Goal: Task Accomplishment & Management: Use online tool/utility

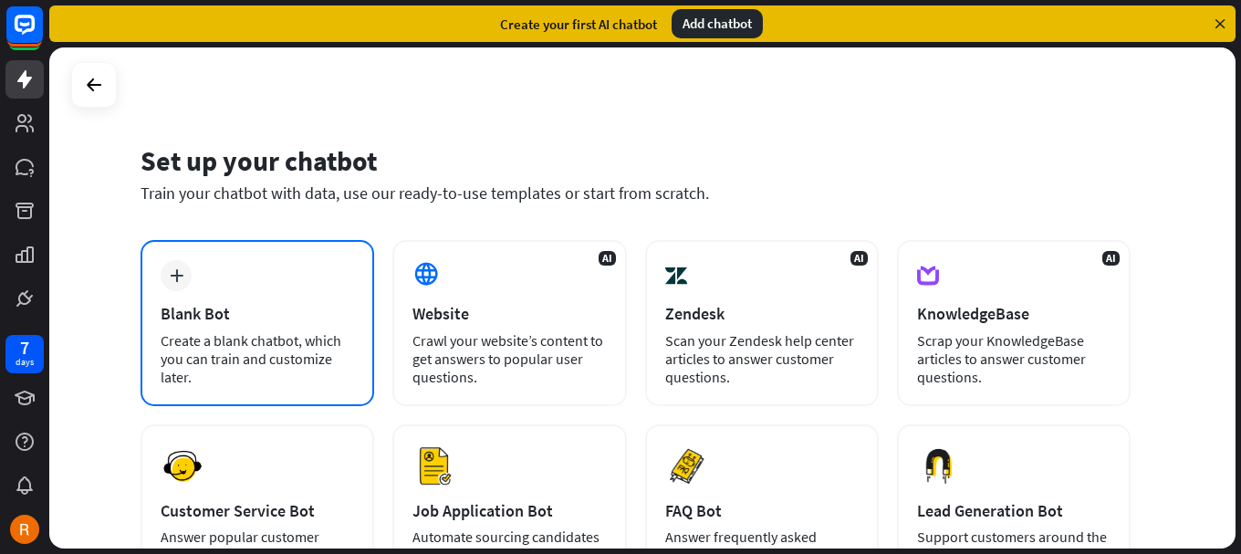
click at [287, 328] on div "plus Blank Bot Create a blank chatbot, which you can train and customize later." at bounding box center [258, 323] width 234 height 166
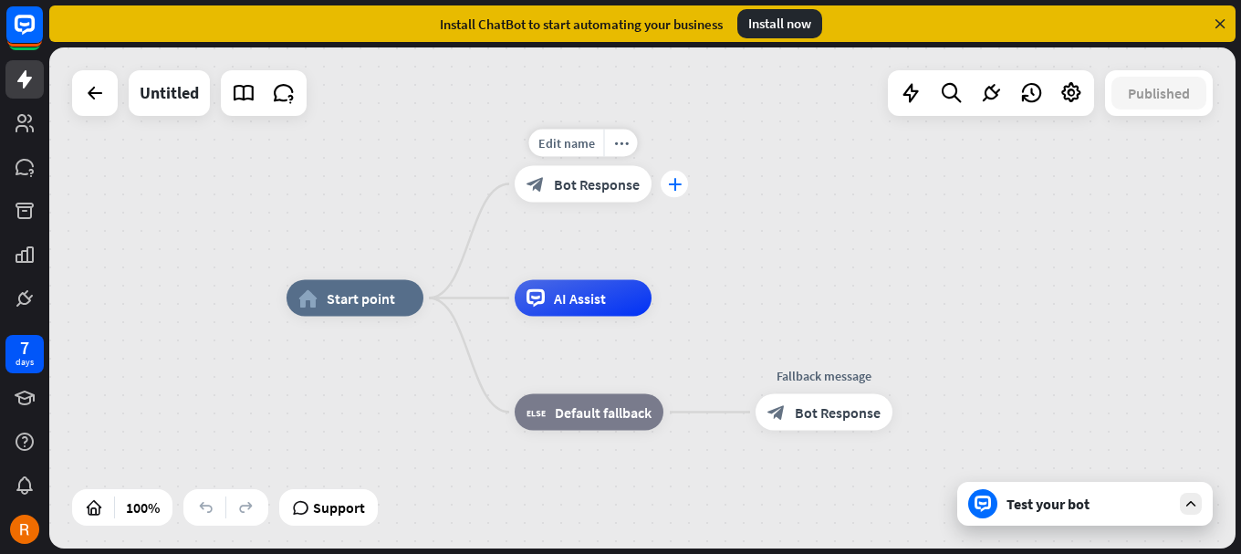
click at [674, 183] on icon "plus" at bounding box center [675, 184] width 14 height 13
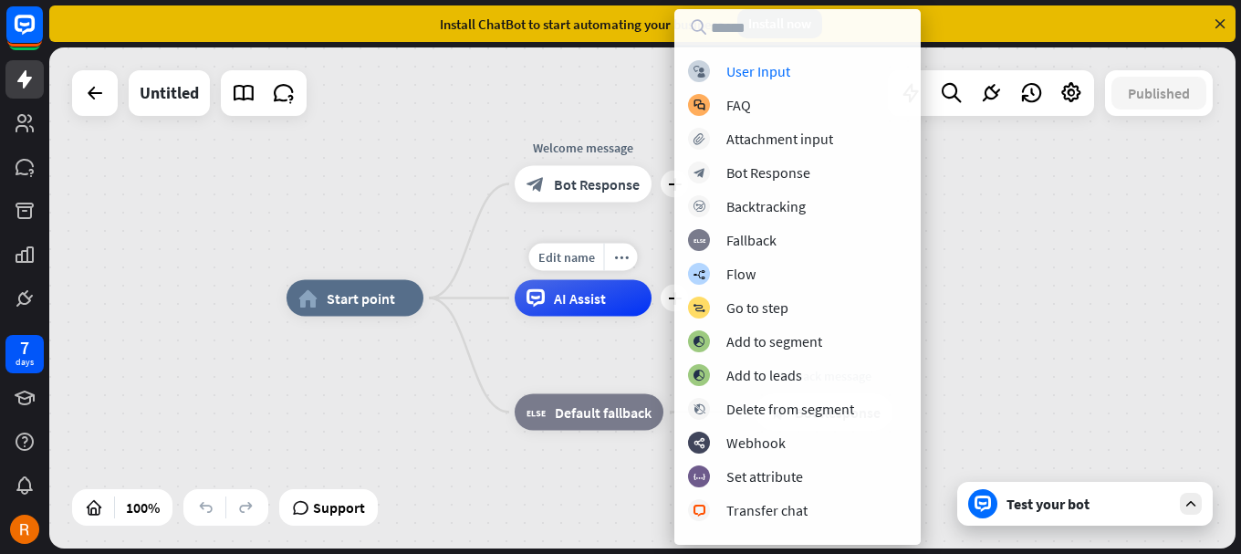
click at [631, 287] on div "AI Assist" at bounding box center [583, 298] width 137 height 37
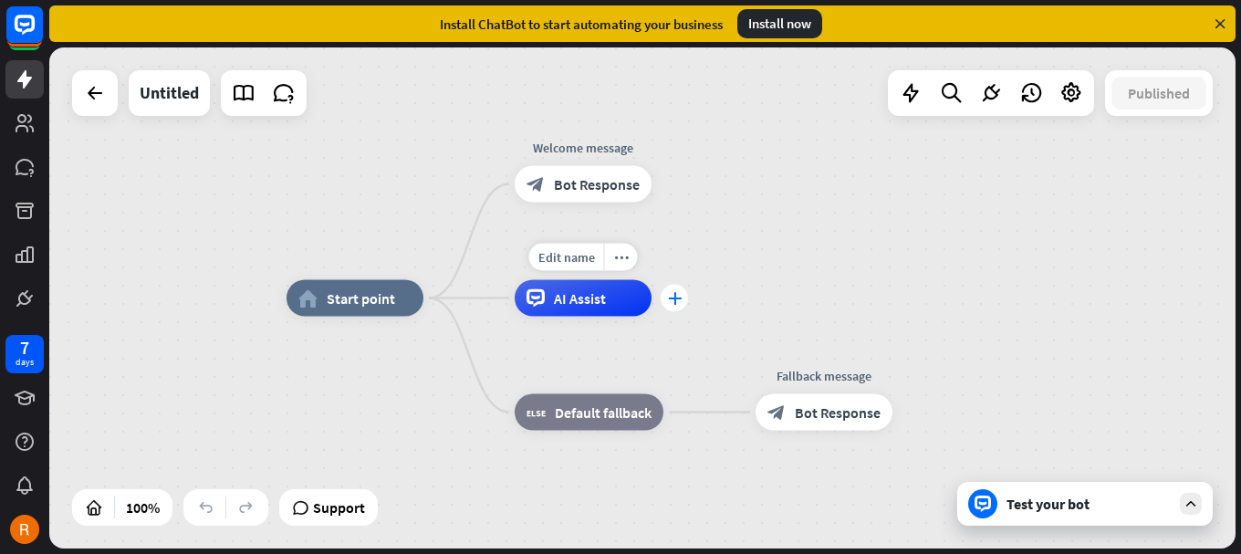
click at [677, 304] on icon "plus" at bounding box center [675, 298] width 14 height 13
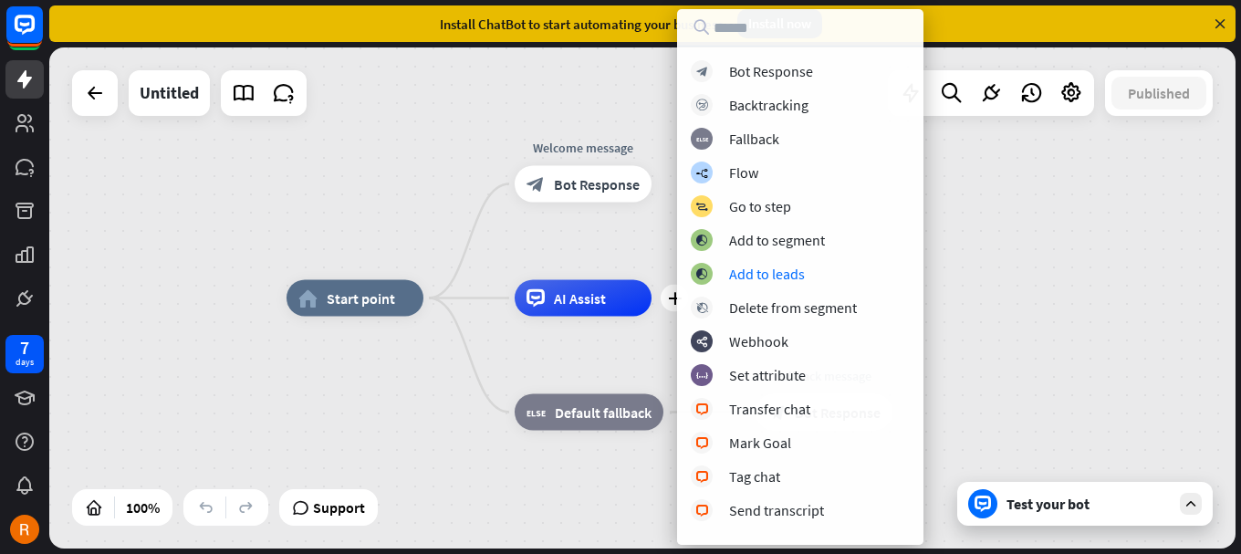
click at [276, 372] on div "home_2 Start point Welcome message block_bot_response Bot Response plus AI Assi…" at bounding box center [642, 297] width 1187 height 501
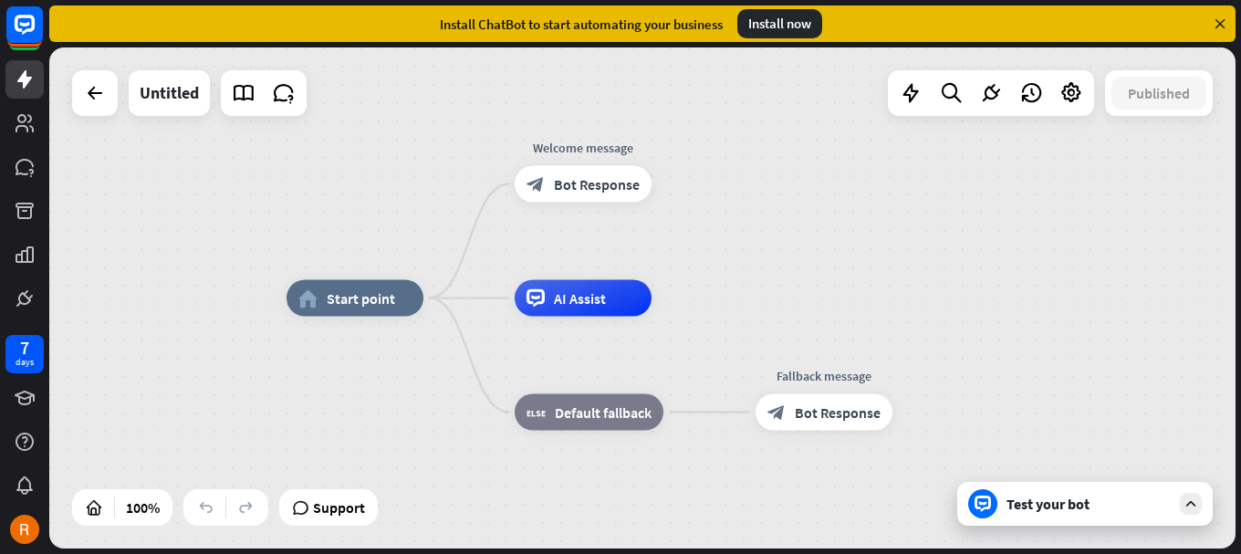
click at [1196, 513] on div at bounding box center [1191, 504] width 22 height 22
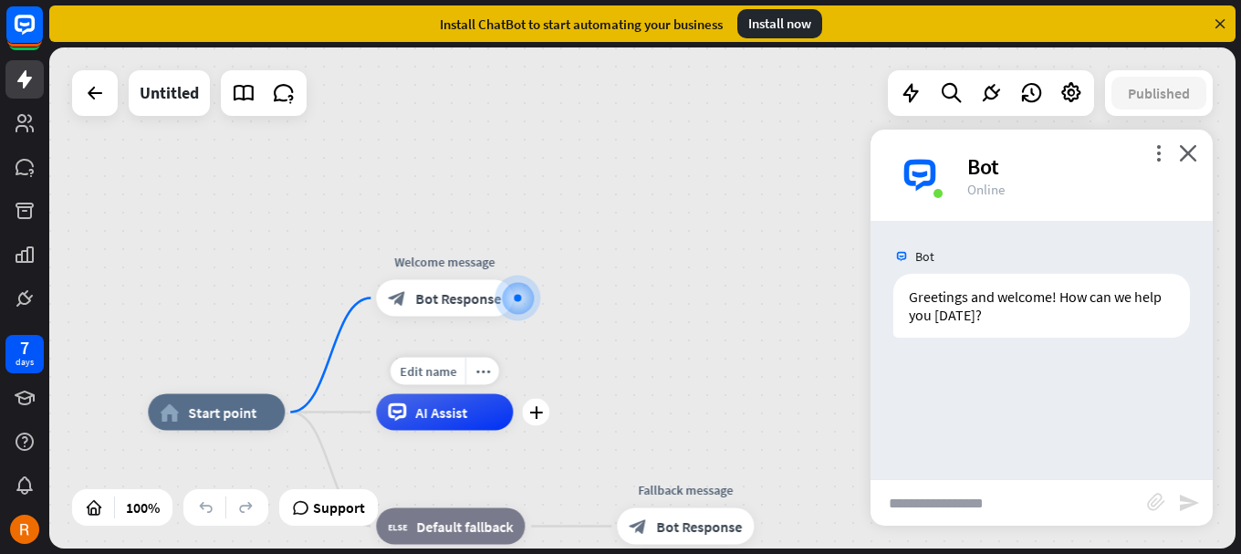
click at [444, 422] on div "AI Assist" at bounding box center [444, 412] width 137 height 37
click at [538, 414] on icon "plus" at bounding box center [536, 412] width 14 height 13
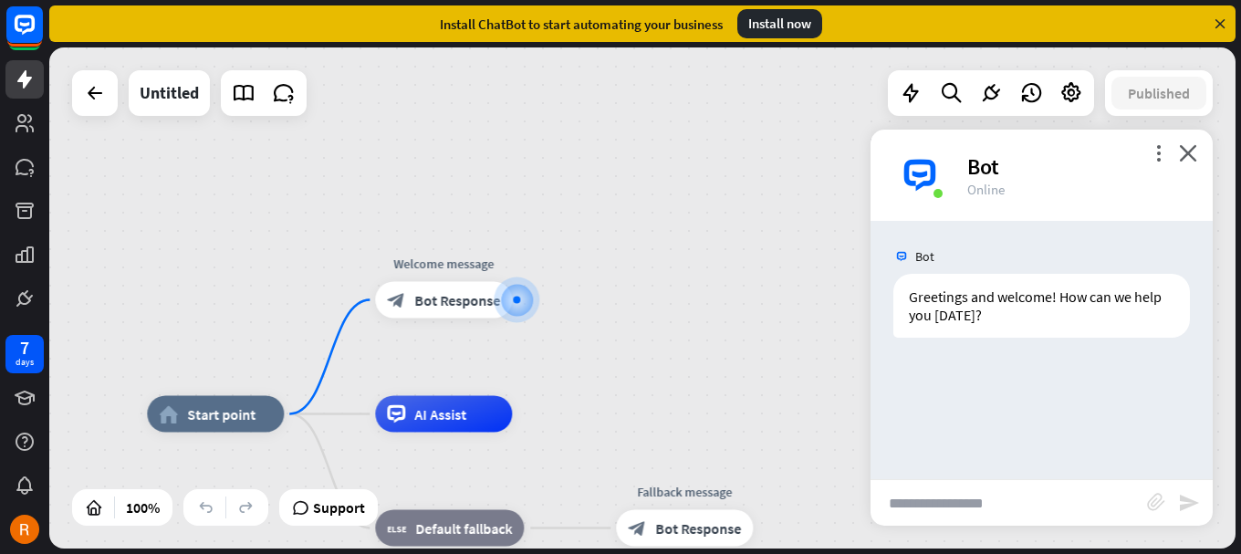
drag, startPoint x: 345, startPoint y: 204, endPoint x: 337, endPoint y: 218, distance: 16.0
click at [337, 218] on div "home_2 Start point Welcome message block_bot_response Bot Response AI Assist bl…" at bounding box center [642, 297] width 1187 height 501
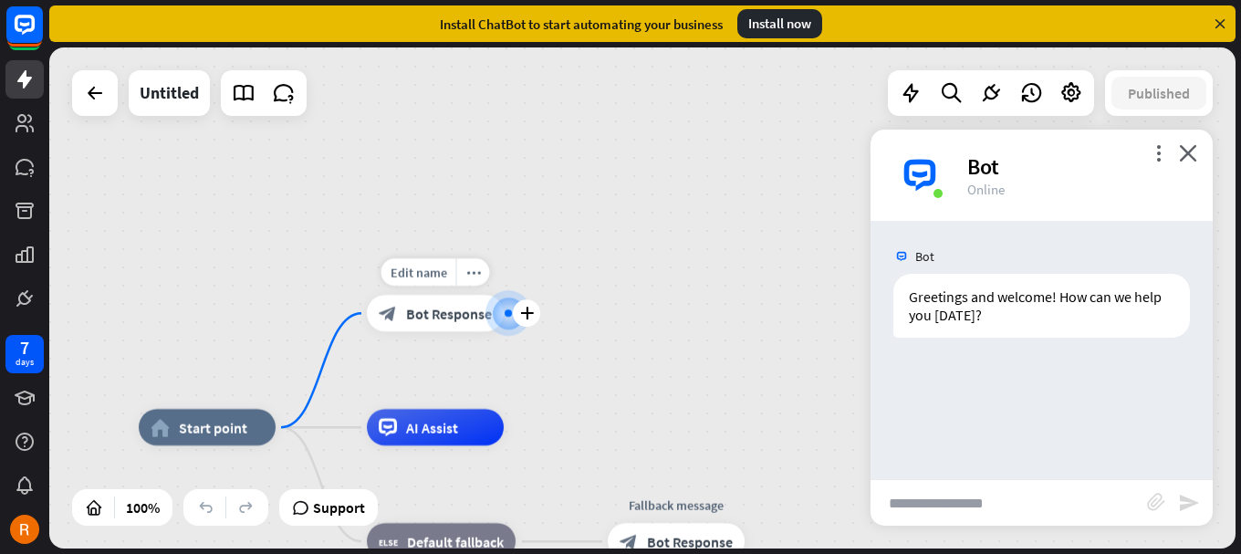
click at [451, 327] on div "block_bot_response Bot Response" at bounding box center [435, 313] width 137 height 37
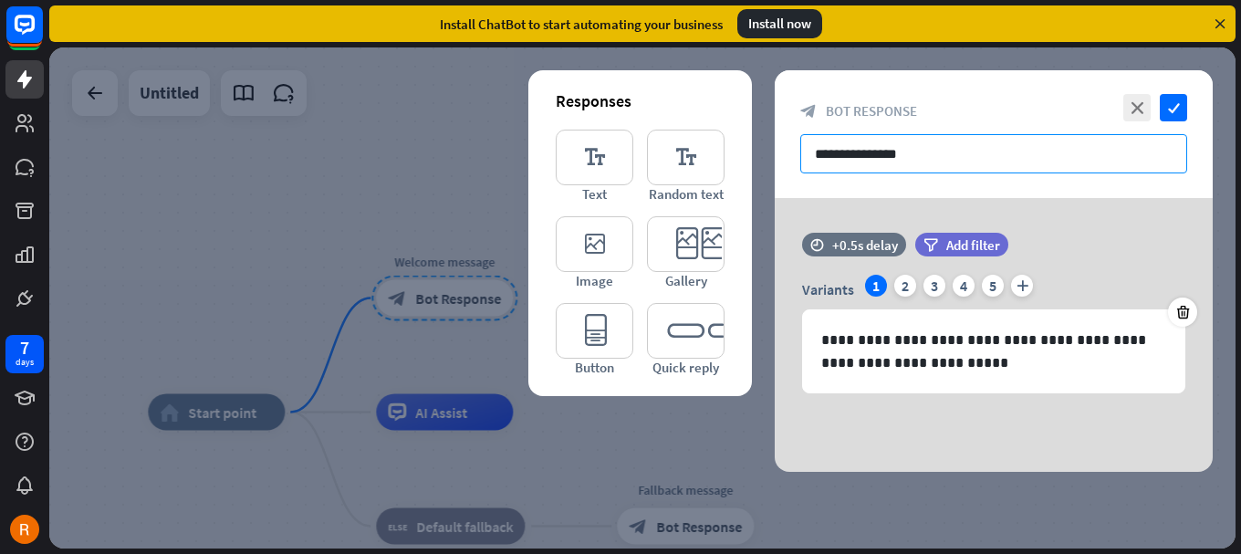
click at [880, 150] on input "**********" at bounding box center [993, 153] width 387 height 39
drag, startPoint x: 941, startPoint y: 150, endPoint x: 852, endPoint y: 148, distance: 89.5
click at [852, 148] on input "**********" at bounding box center [993, 153] width 387 height 39
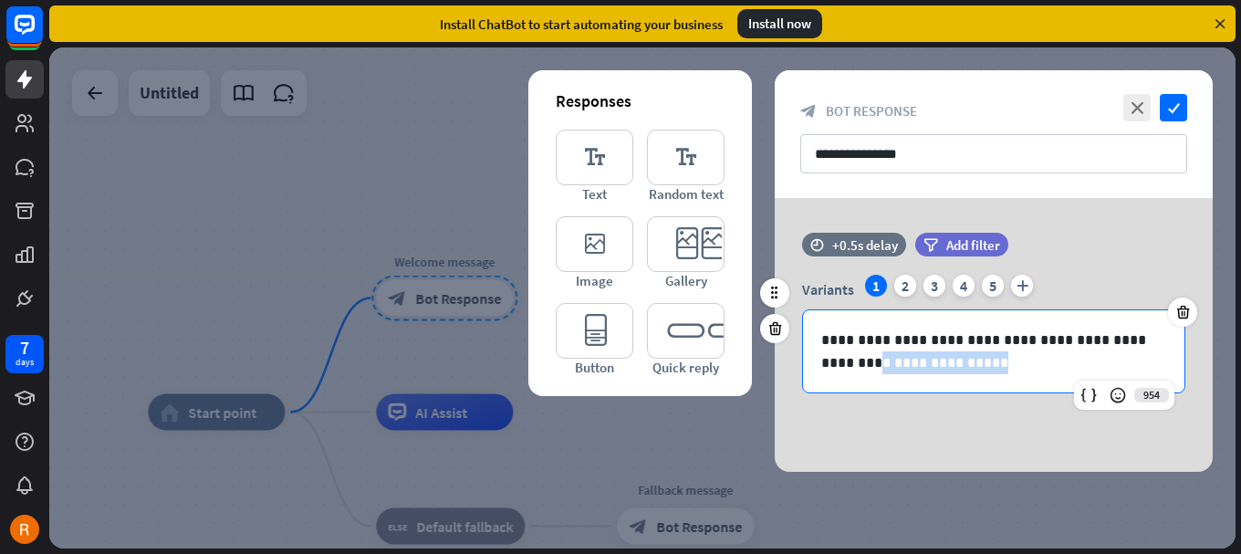
drag, startPoint x: 957, startPoint y: 375, endPoint x: 792, endPoint y: 368, distance: 164.5
click at [792, 368] on div "**********" at bounding box center [994, 334] width 438 height 119
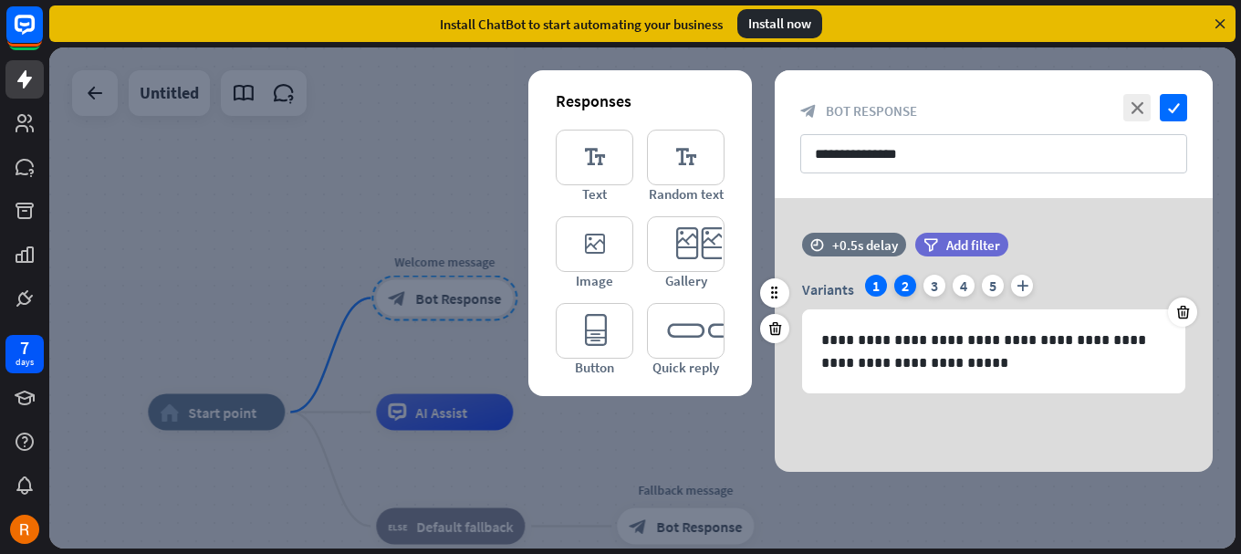
click at [902, 281] on div "2" at bounding box center [905, 286] width 22 height 22
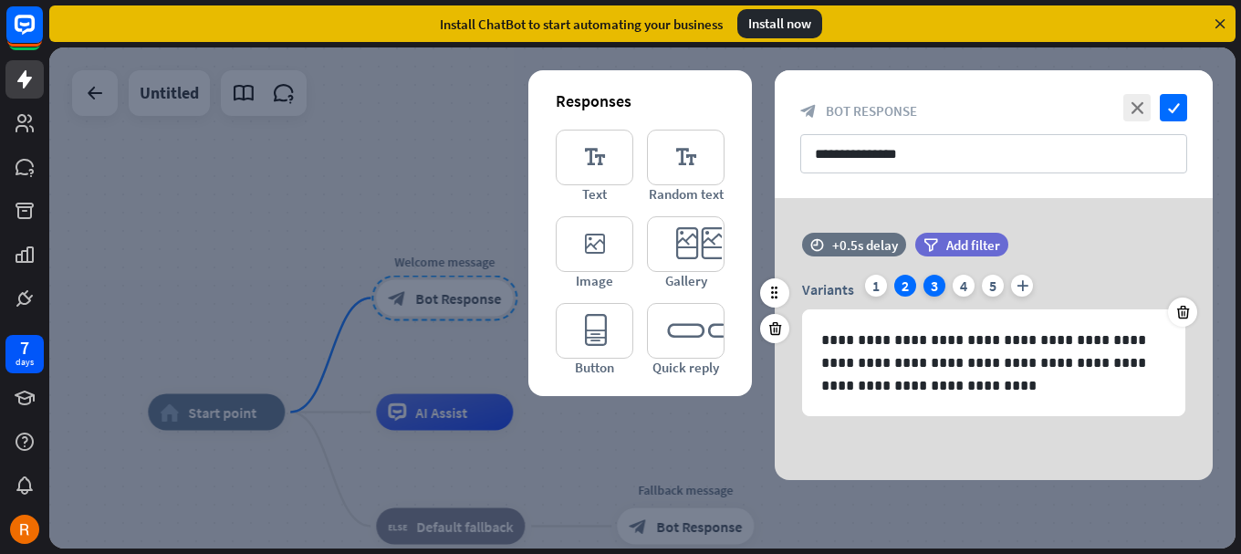
click at [928, 279] on div "3" at bounding box center [935, 286] width 22 height 22
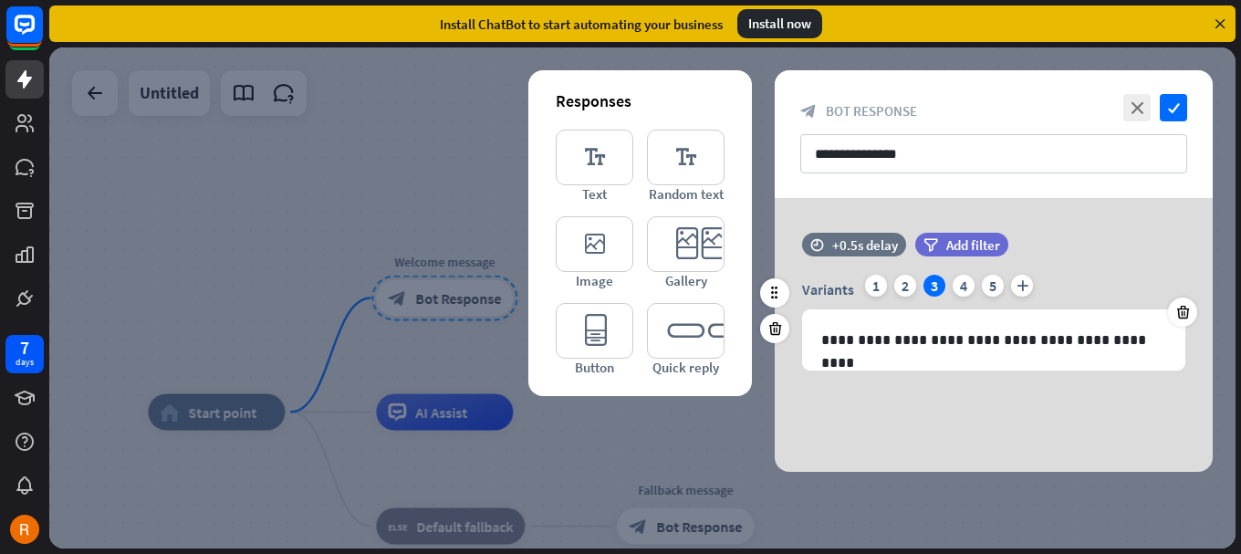
click at [950, 283] on div "Variants 1 2 3 4 5 plus" at bounding box center [993, 289] width 383 height 29
click at [967, 287] on div "4" at bounding box center [964, 286] width 22 height 22
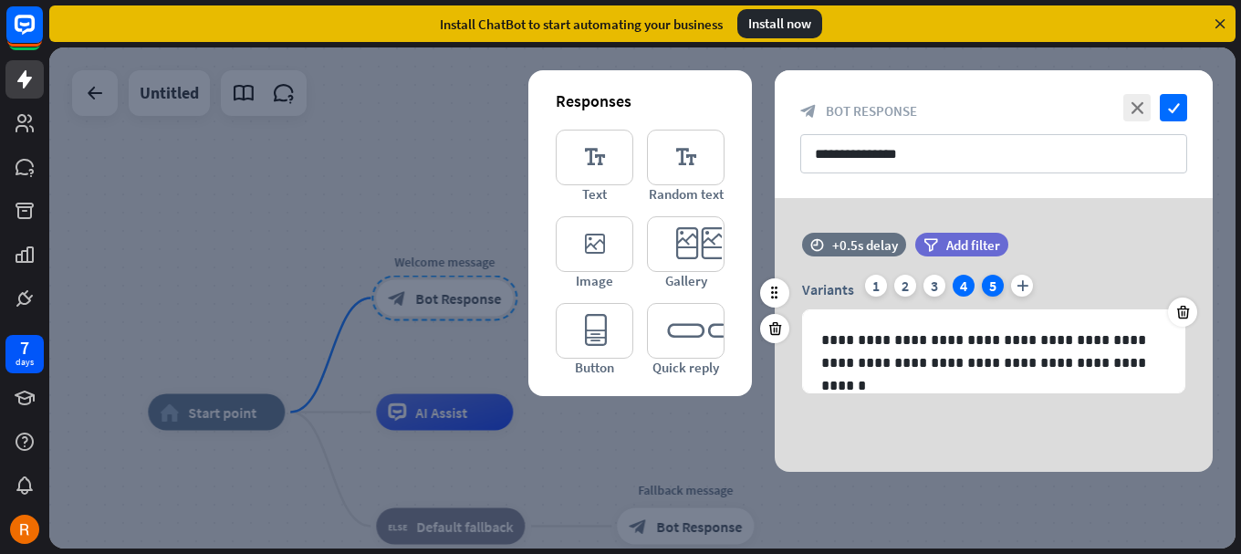
click at [984, 288] on div "5" at bounding box center [993, 286] width 22 height 22
click at [611, 234] on icon "editor_image" at bounding box center [595, 244] width 78 height 56
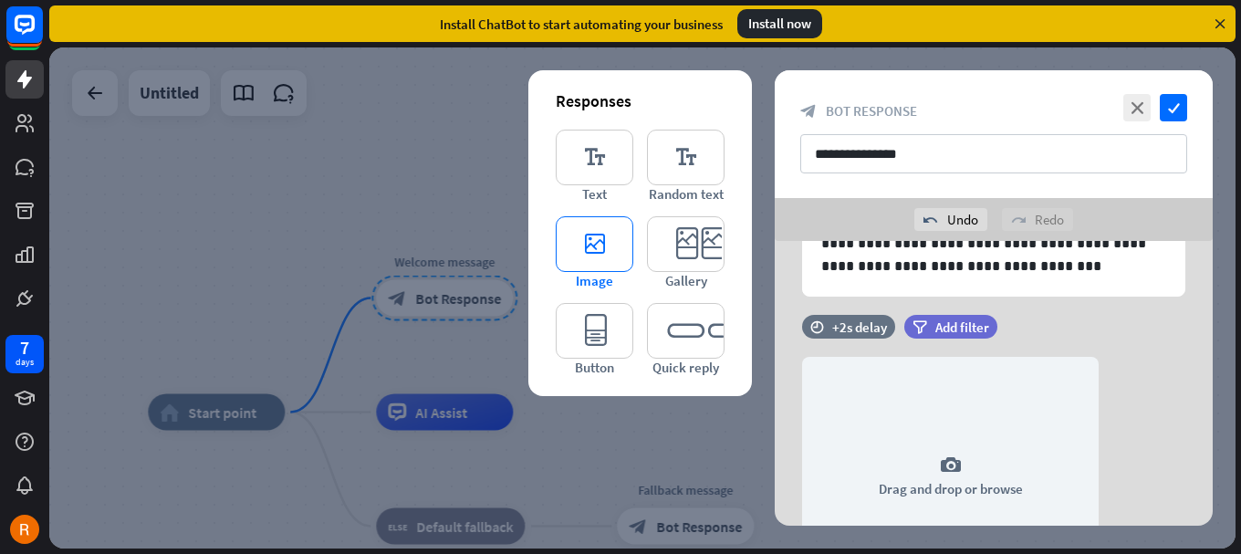
scroll to position [214, 0]
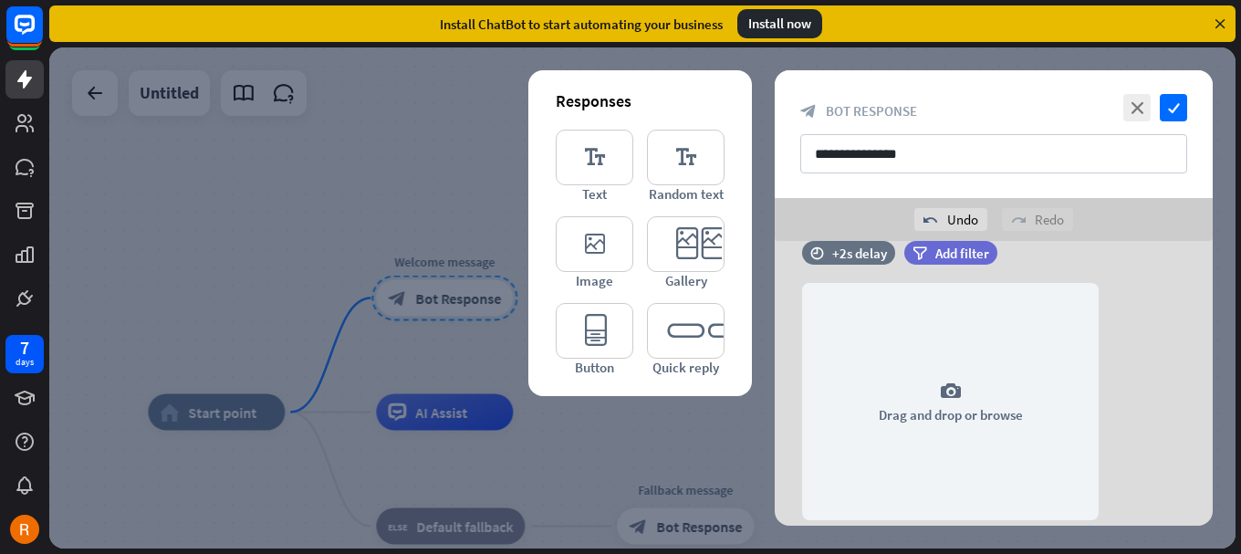
click at [742, 346] on div "Responses editor_text Text editor_text Random text editor_image Image editor_ca…" at bounding box center [640, 233] width 224 height 326
click at [692, 344] on icon "editor_quick_replies" at bounding box center [686, 331] width 78 height 56
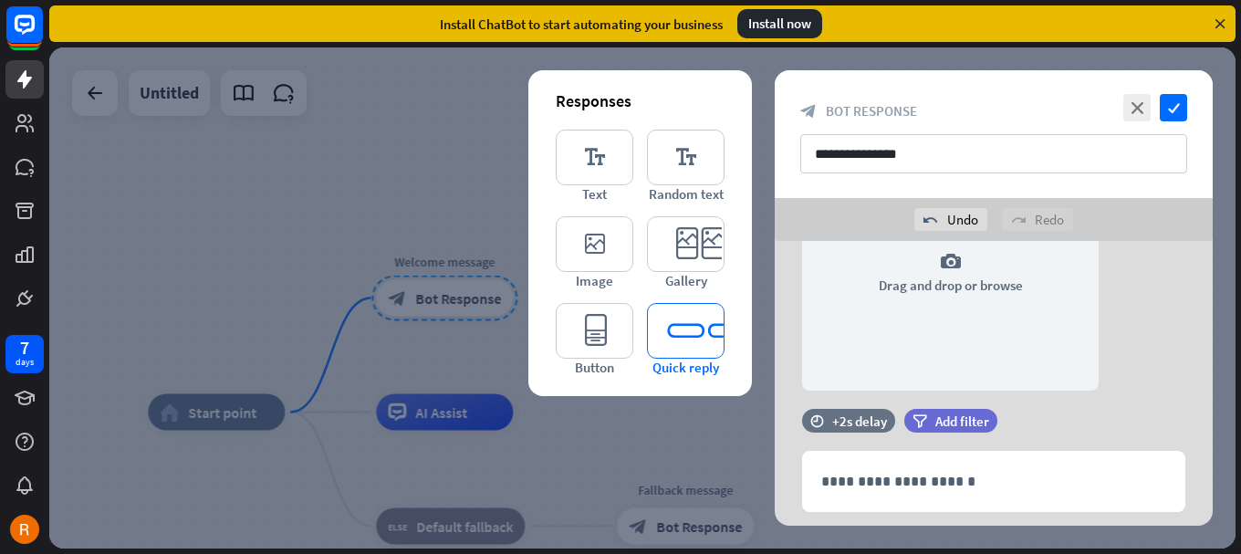
scroll to position [437, 0]
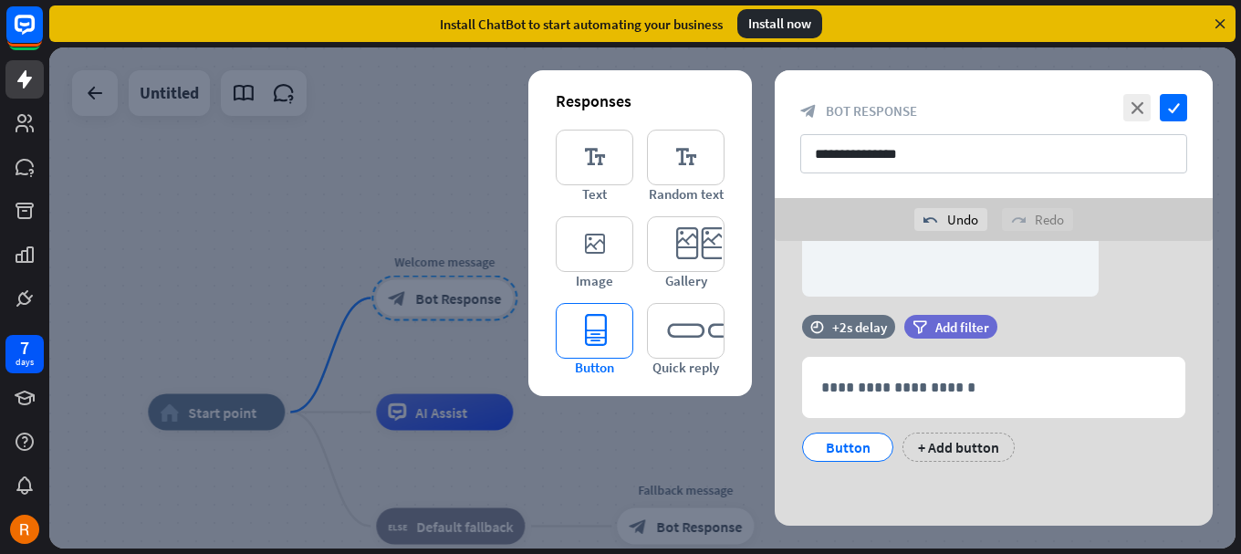
click at [599, 338] on icon "editor_button" at bounding box center [595, 331] width 78 height 56
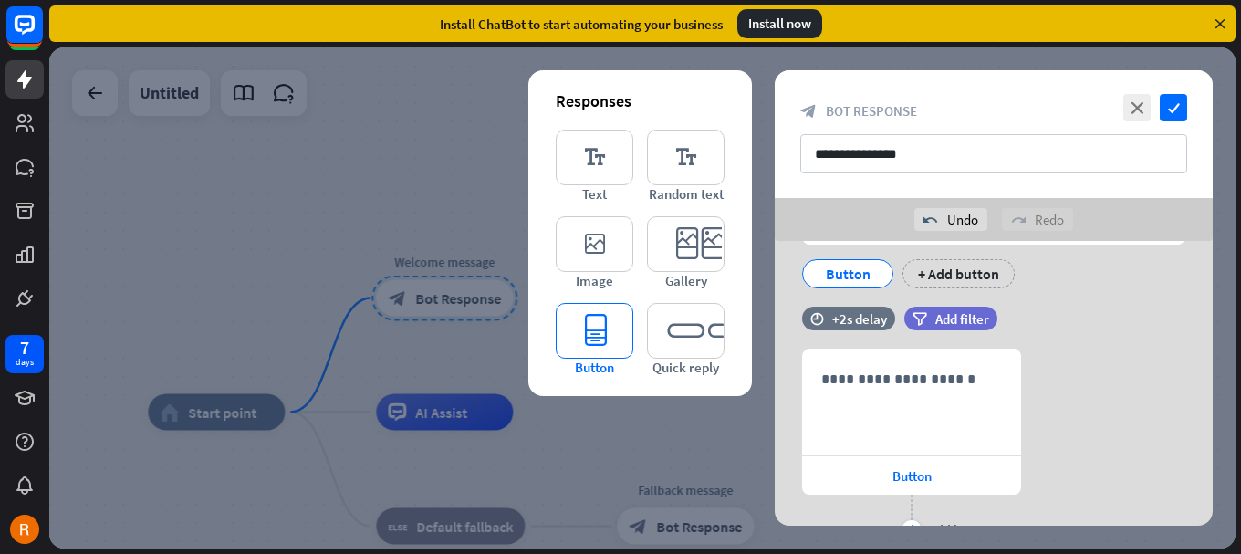
scroll to position [676, 0]
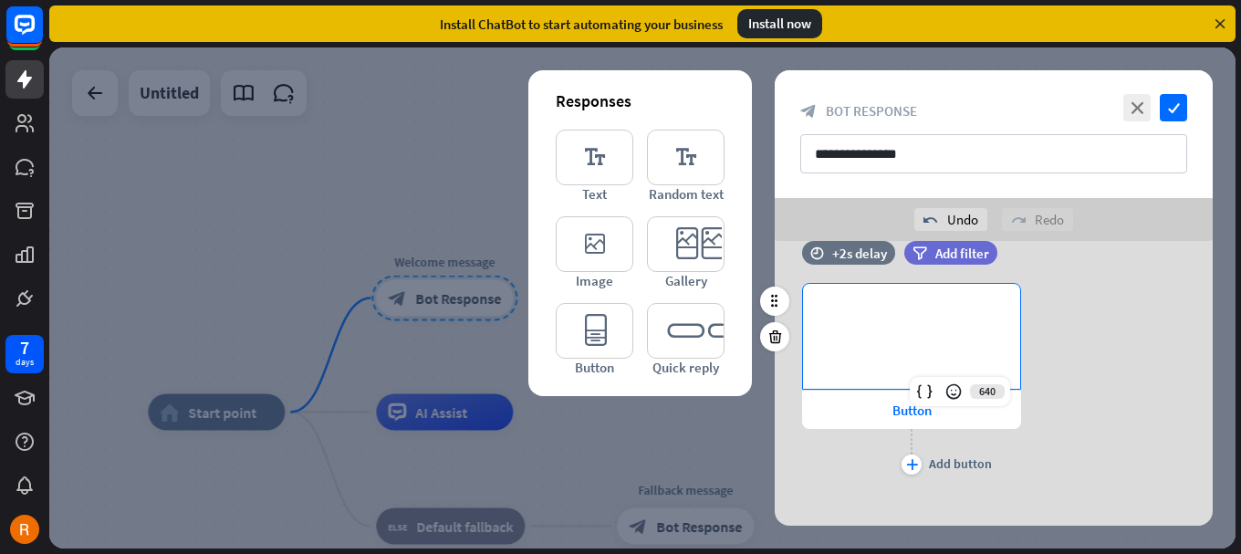
click at [937, 322] on p "**********" at bounding box center [911, 313] width 181 height 23
click at [871, 319] on p "**********" at bounding box center [911, 313] width 181 height 23
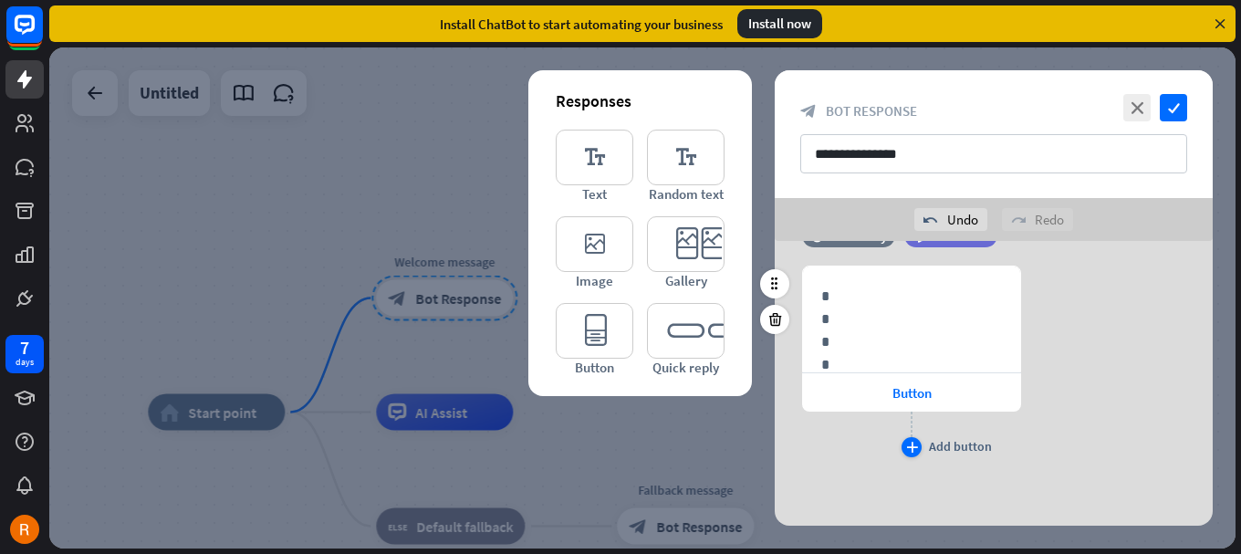
click at [911, 452] on icon "plus" at bounding box center [912, 447] width 12 height 11
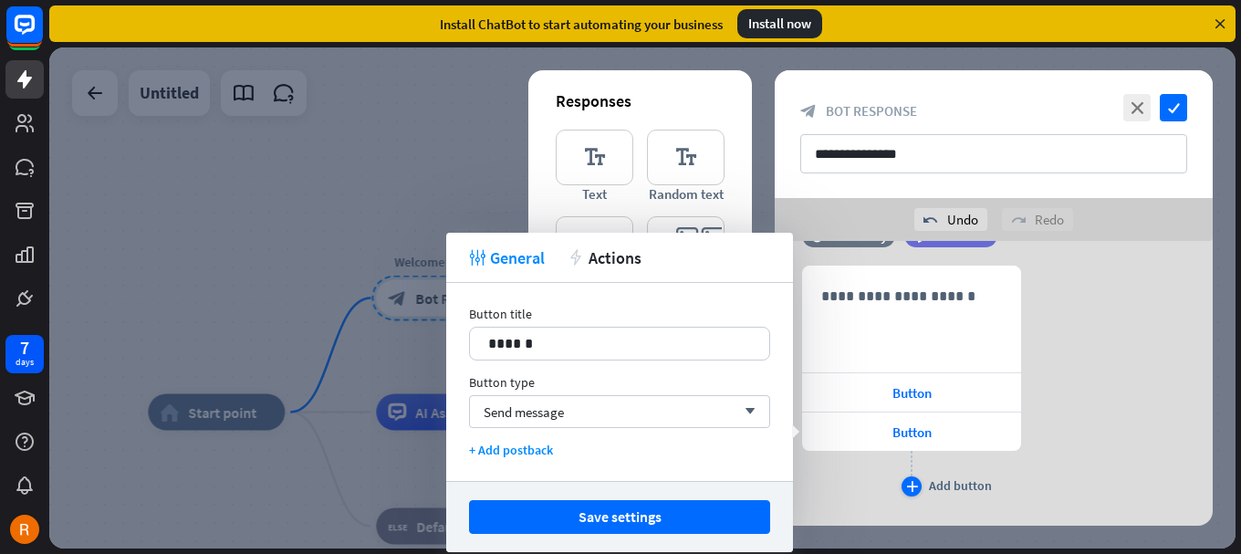
click at [908, 494] on div "plus" at bounding box center [912, 486] width 20 height 20
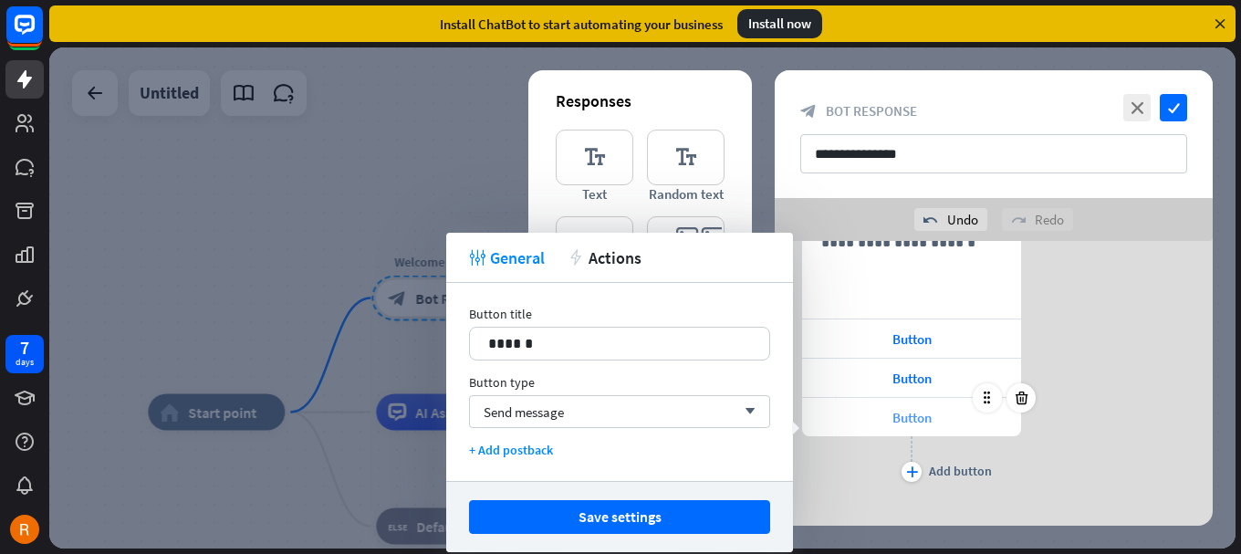
scroll to position [772, 0]
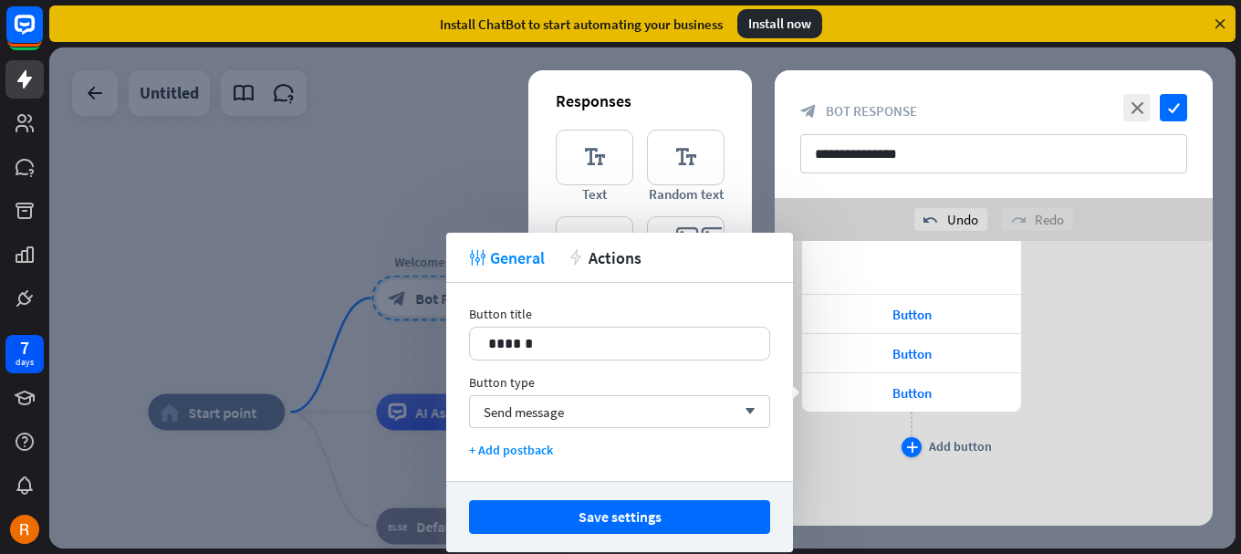
click at [906, 452] on icon "plus" at bounding box center [912, 447] width 12 height 11
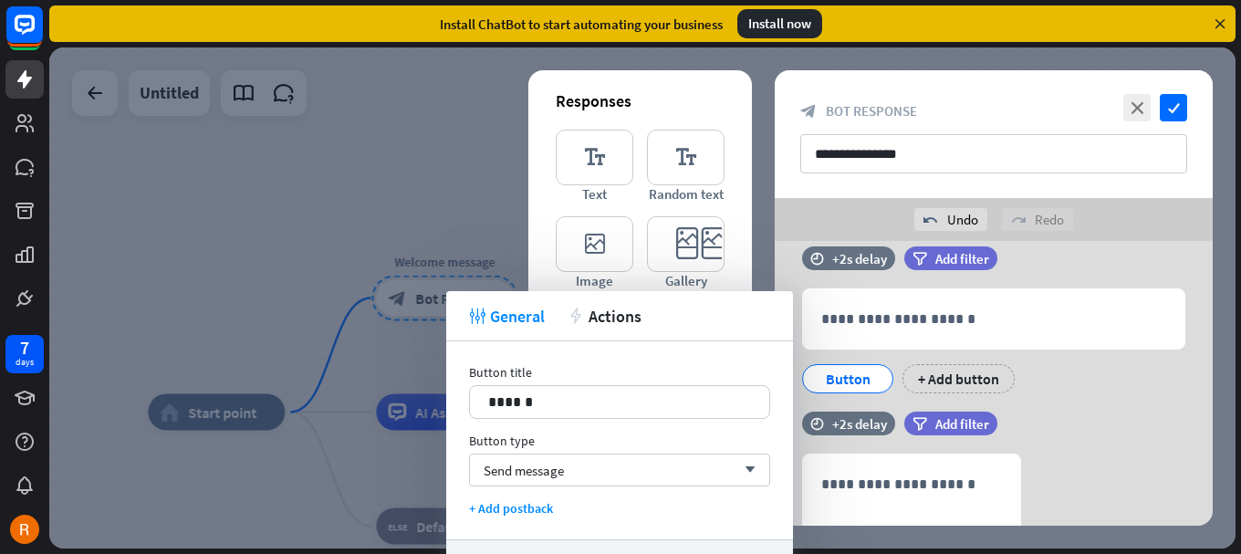
scroll to position [498, 0]
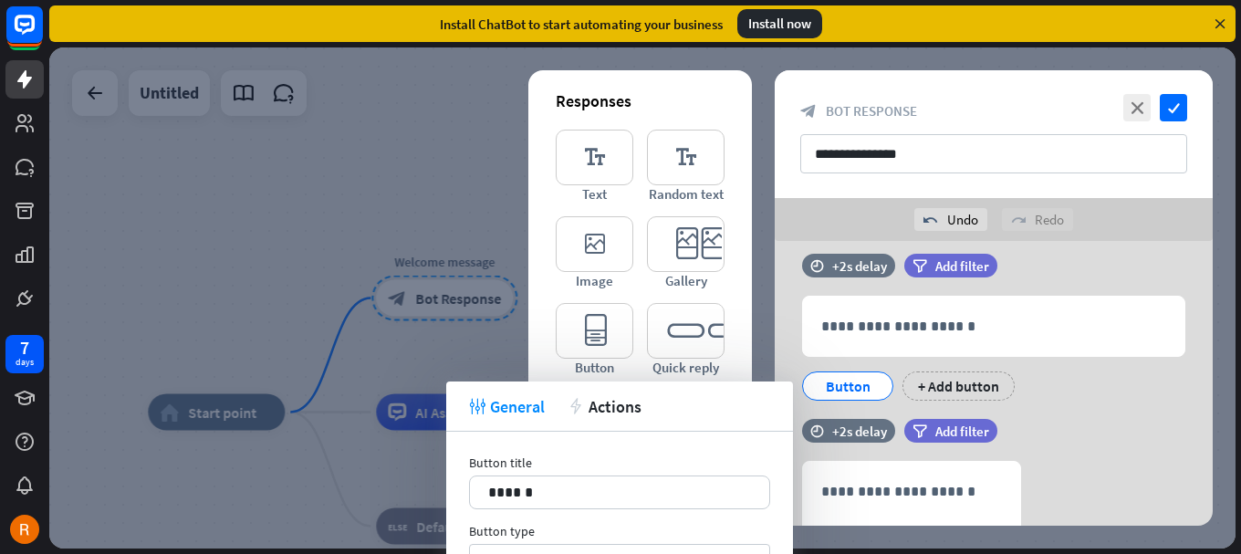
click at [1082, 446] on div "filter Add filter" at bounding box center [996, 440] width 184 height 42
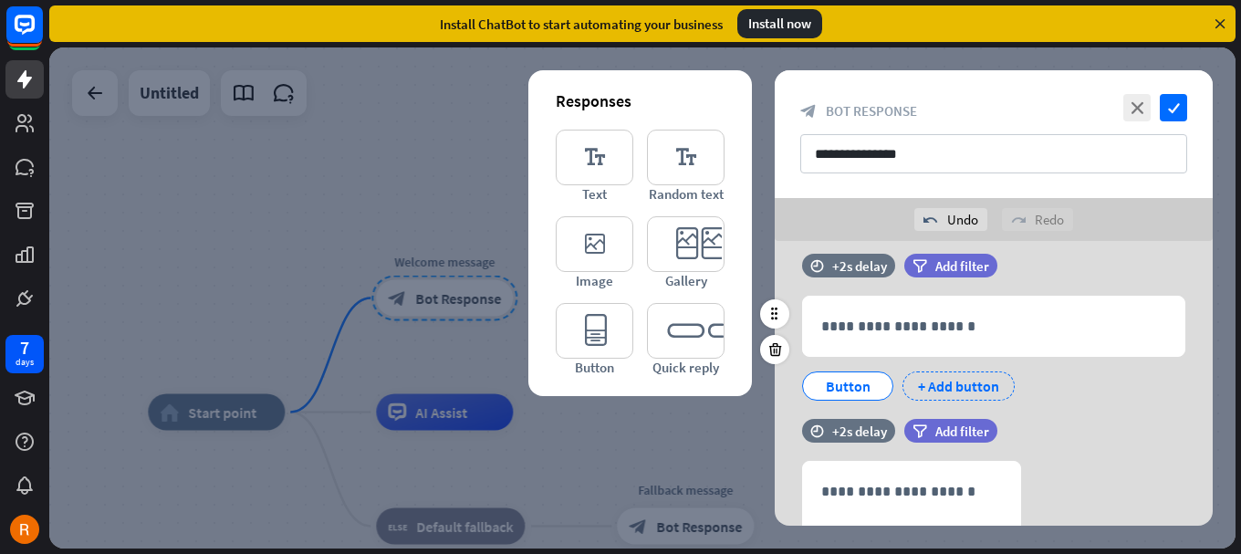
click at [949, 388] on div "+ Add button" at bounding box center [959, 385] width 112 height 29
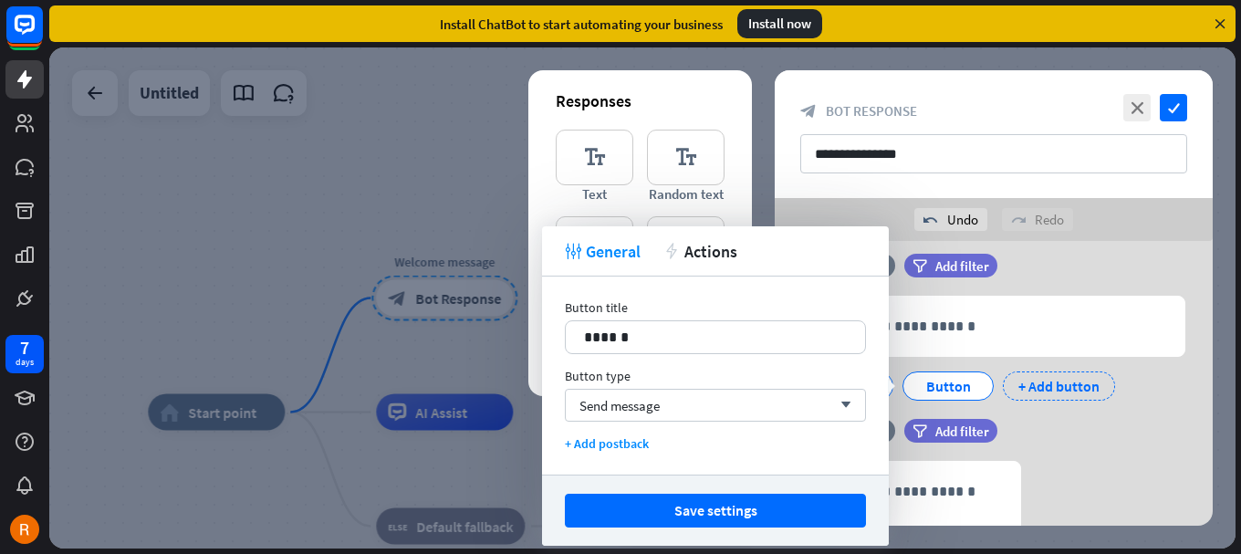
click at [1050, 382] on div "+ Add button" at bounding box center [1059, 385] width 112 height 29
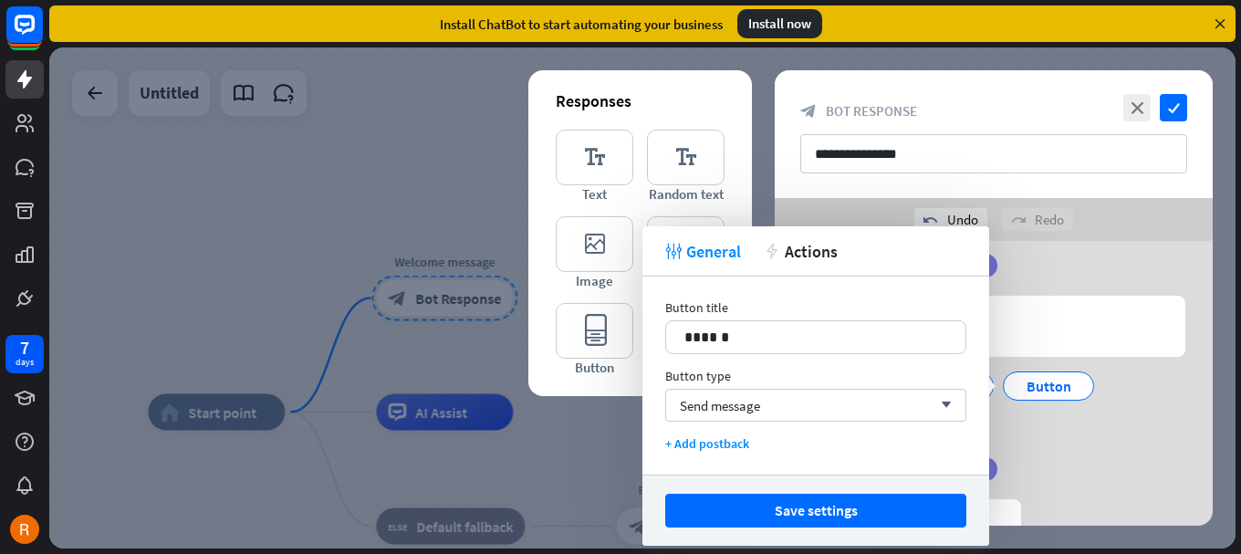
click at [588, 473] on div at bounding box center [642, 297] width 1187 height 501
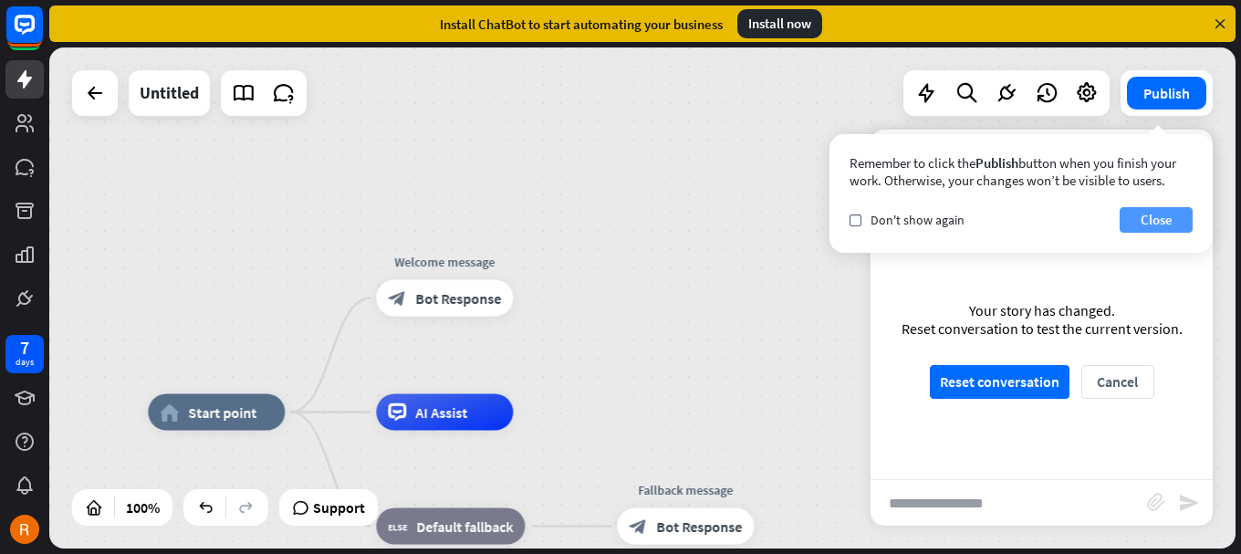
click at [1178, 219] on button "Close" at bounding box center [1156, 220] width 73 height 26
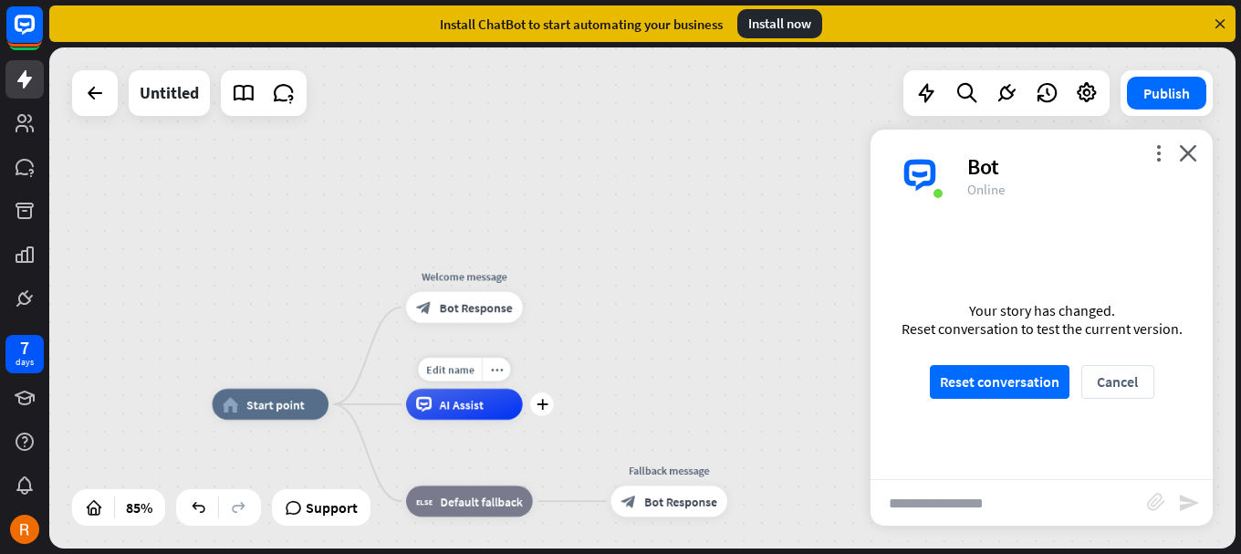
click at [454, 397] on div "AI Assist" at bounding box center [464, 404] width 117 height 31
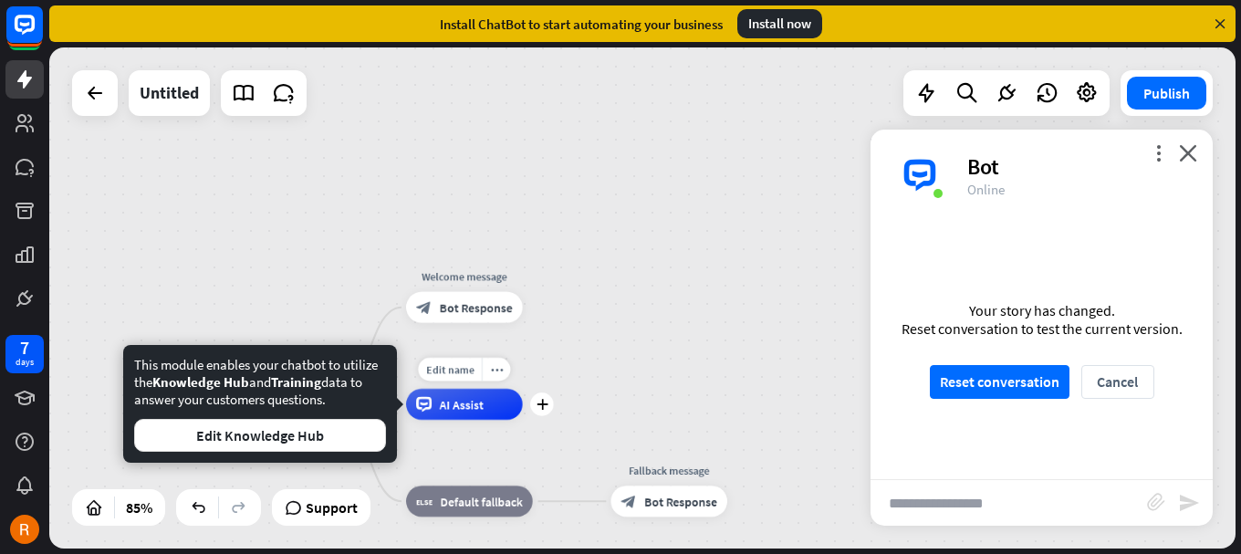
click at [497, 416] on div "AI Assist" at bounding box center [464, 404] width 117 height 31
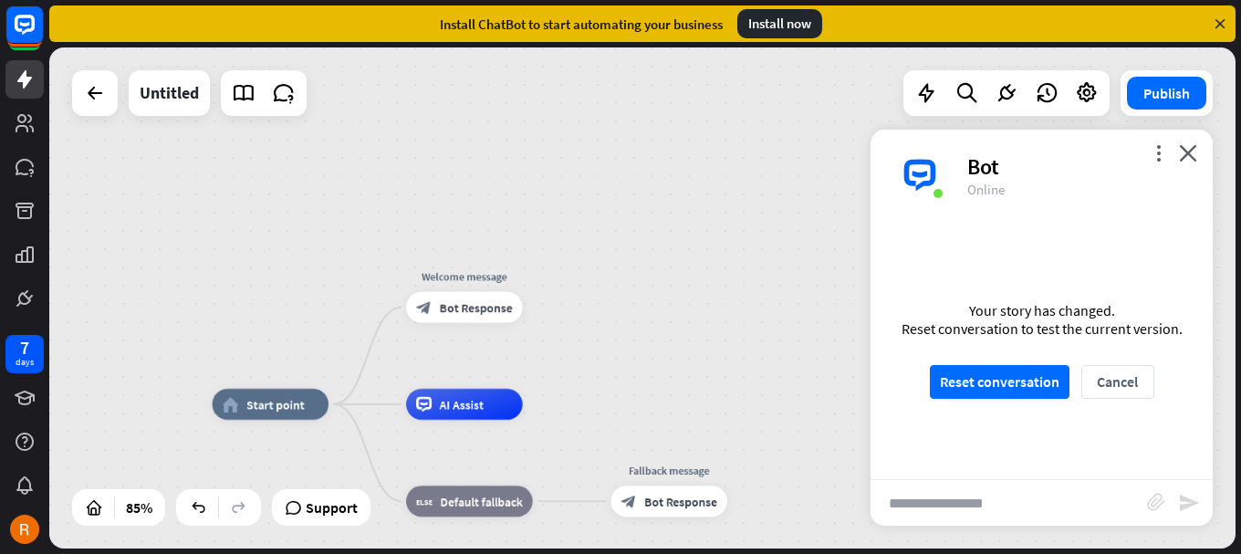
click at [550, 410] on div "plus" at bounding box center [542, 404] width 24 height 24
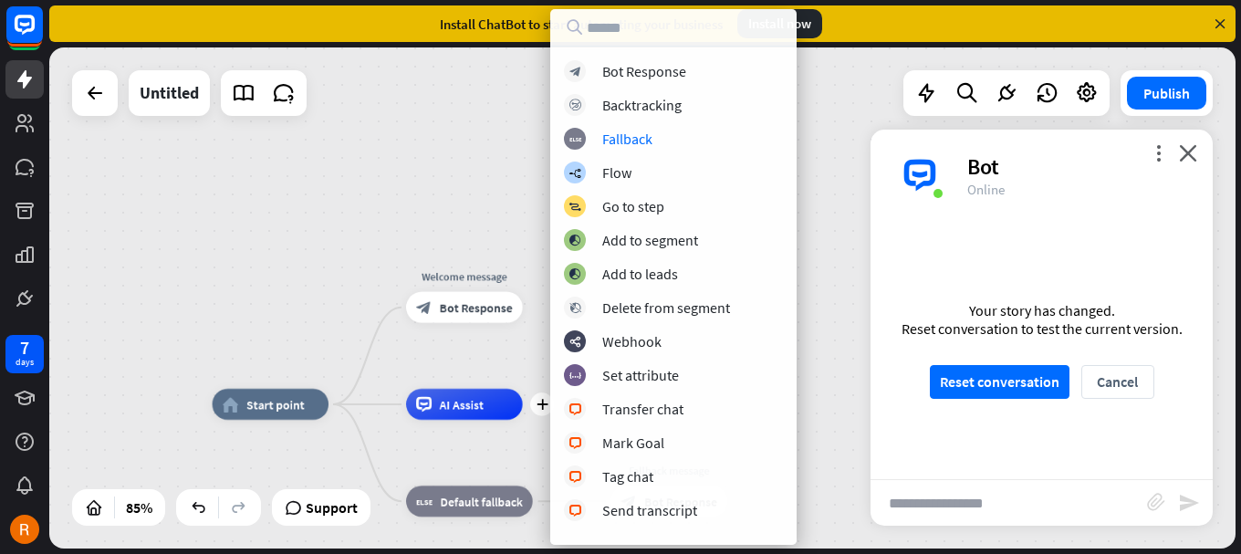
click at [430, 123] on div "home_2 Start point Welcome message block_bot_response Bot Response plus AI Assi…" at bounding box center [642, 297] width 1187 height 501
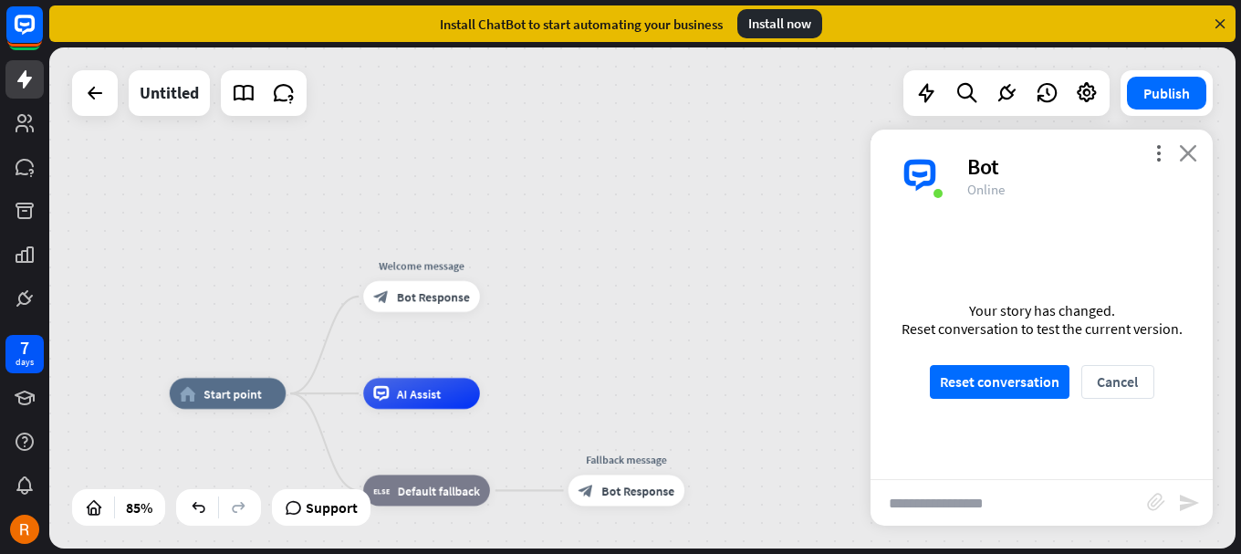
click at [1195, 148] on icon "close" at bounding box center [1188, 152] width 18 height 17
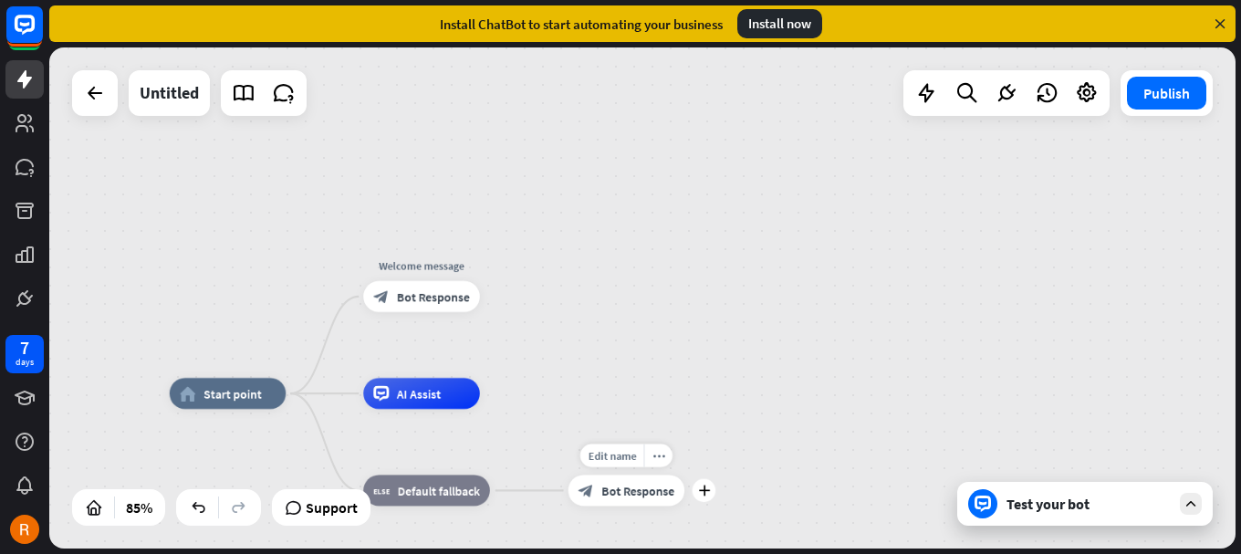
click at [640, 500] on div "block_bot_response Bot Response" at bounding box center [627, 490] width 117 height 31
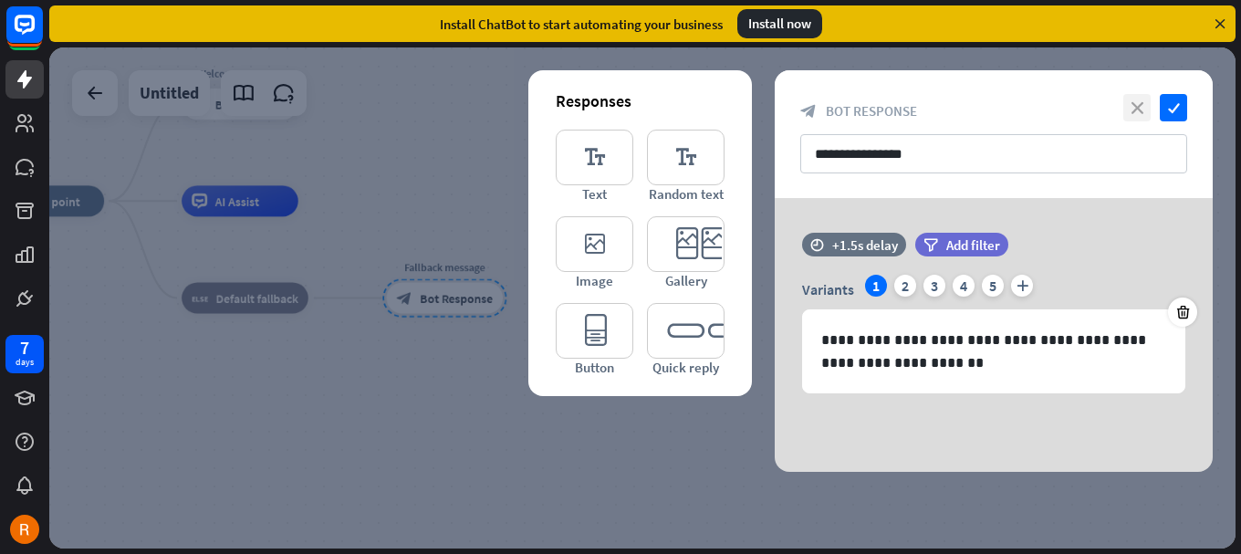
click at [1137, 119] on icon "close" at bounding box center [1137, 107] width 27 height 27
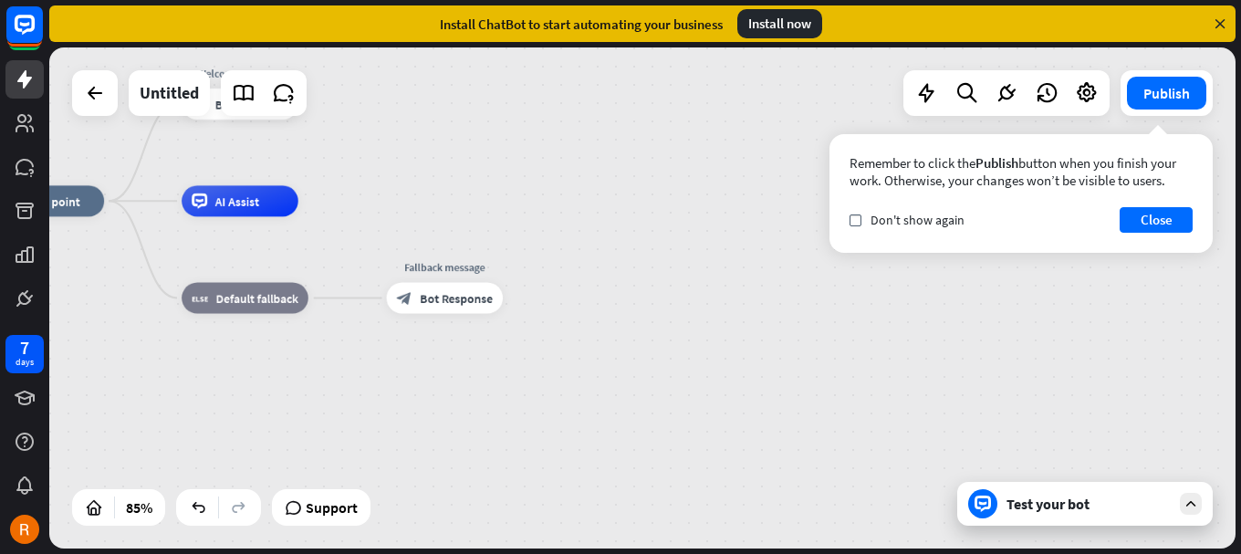
click at [737, 147] on div "home_2 Start point Welcome message block_bot_response Bot Response AI Assist bl…" at bounding box center [642, 297] width 1187 height 501
click at [1181, 228] on button "Close" at bounding box center [1156, 220] width 73 height 26
